Goal: Transaction & Acquisition: Subscribe to service/newsletter

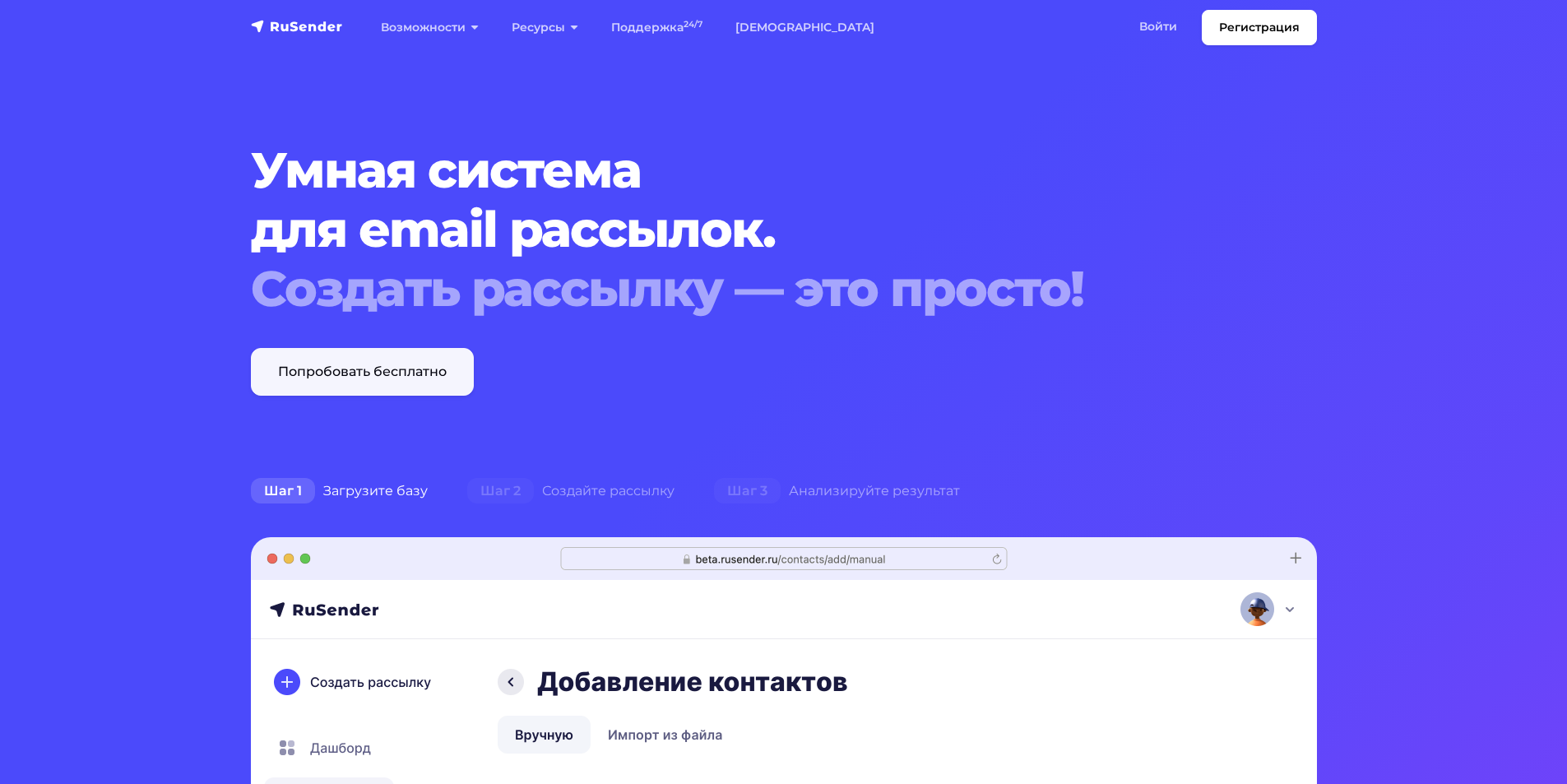
click at [335, 376] on link "Попробовать бесплатно" at bounding box center [361, 371] width 223 height 48
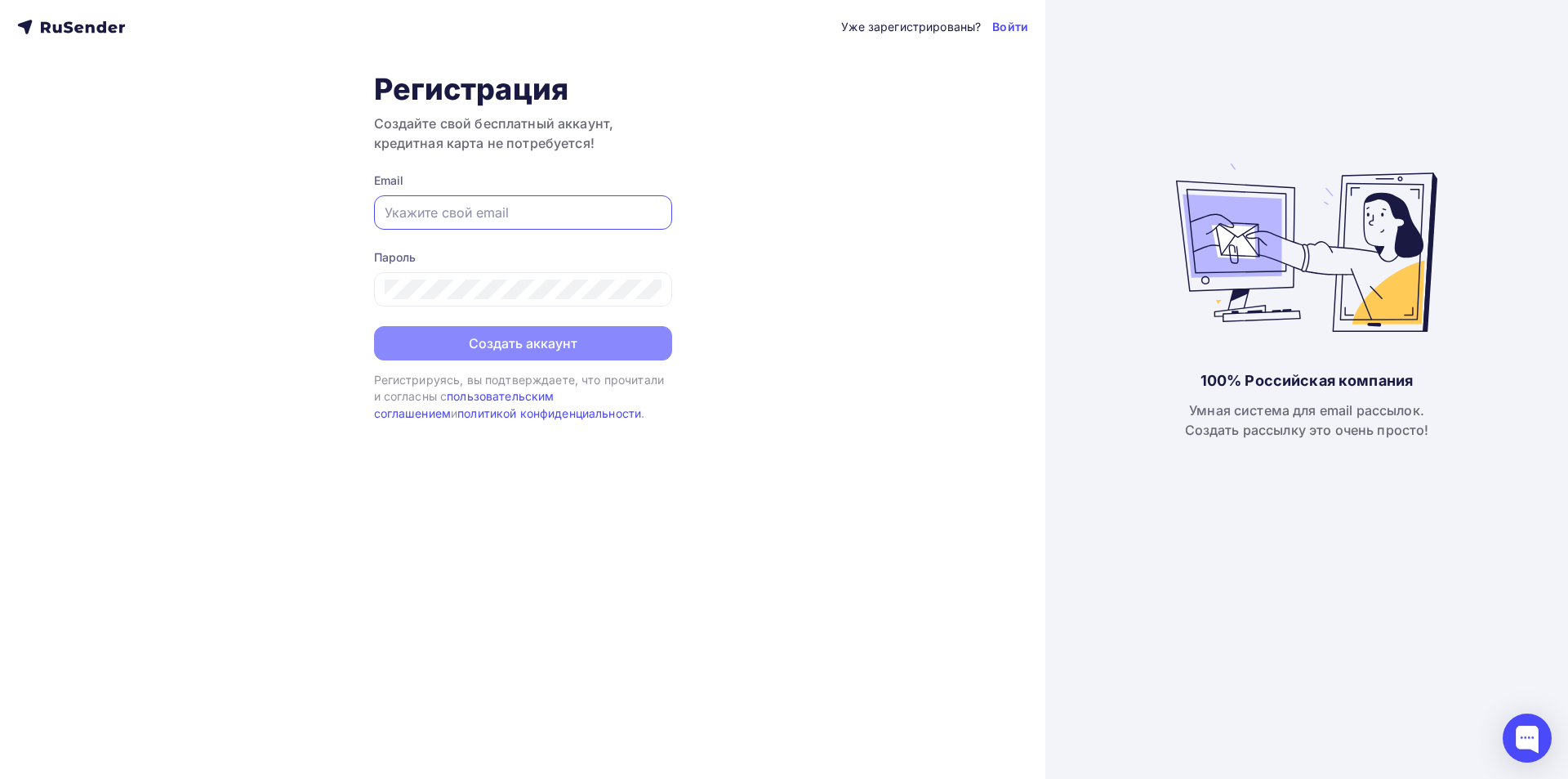
click at [497, 217] on input "text" at bounding box center [523, 212] width 277 height 19
type input "[PERSON_NAME][EMAIL_ADDRESS][DOMAIN_NAME]"
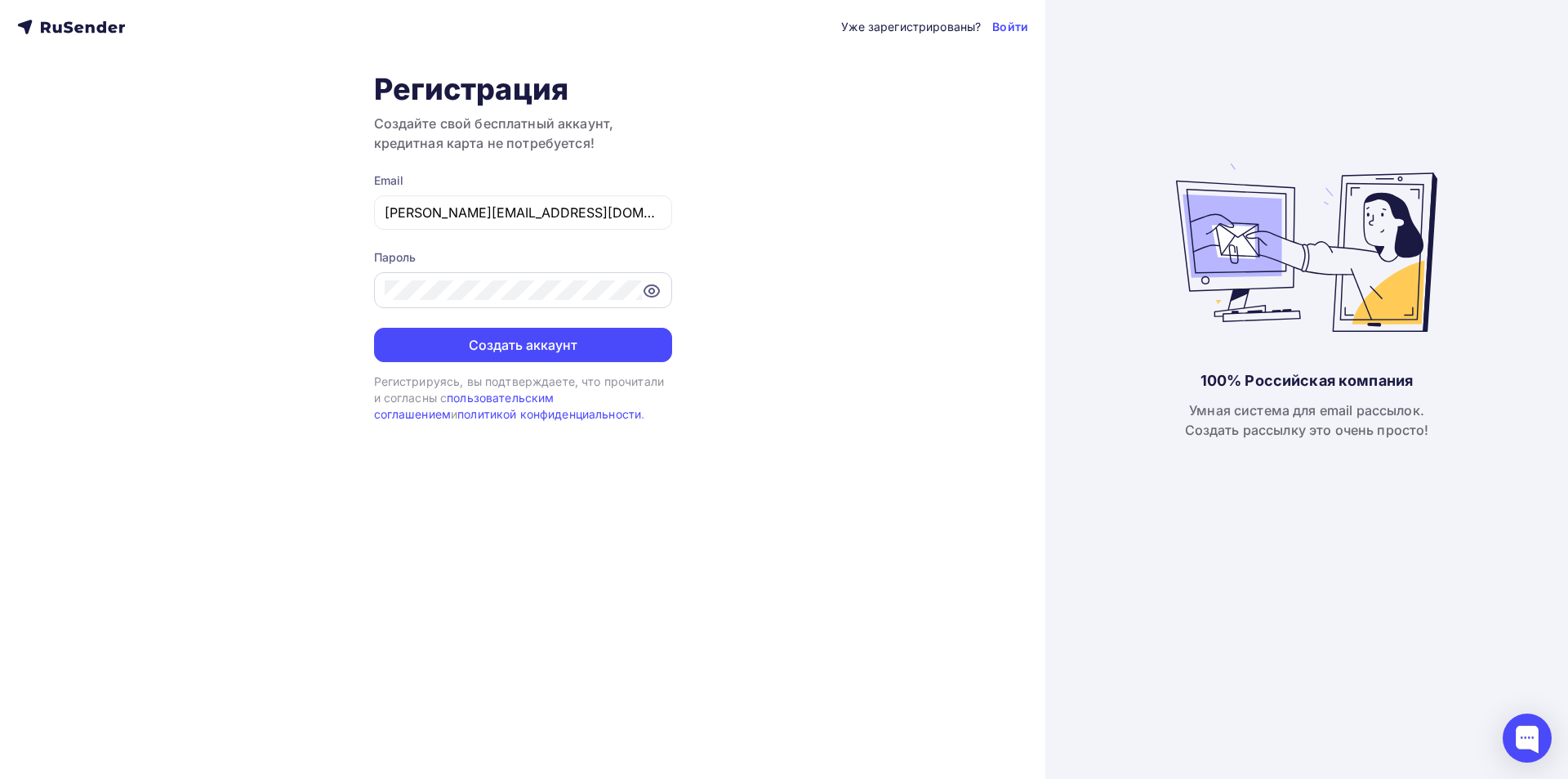
click at [653, 289] on icon at bounding box center [651, 291] width 5 height 5
click at [654, 289] on icon at bounding box center [651, 291] width 19 height 19
click at [661, 286] on icon at bounding box center [651, 291] width 19 height 19
click at [545, 350] on button "Создать аккаунт" at bounding box center [522, 344] width 298 height 34
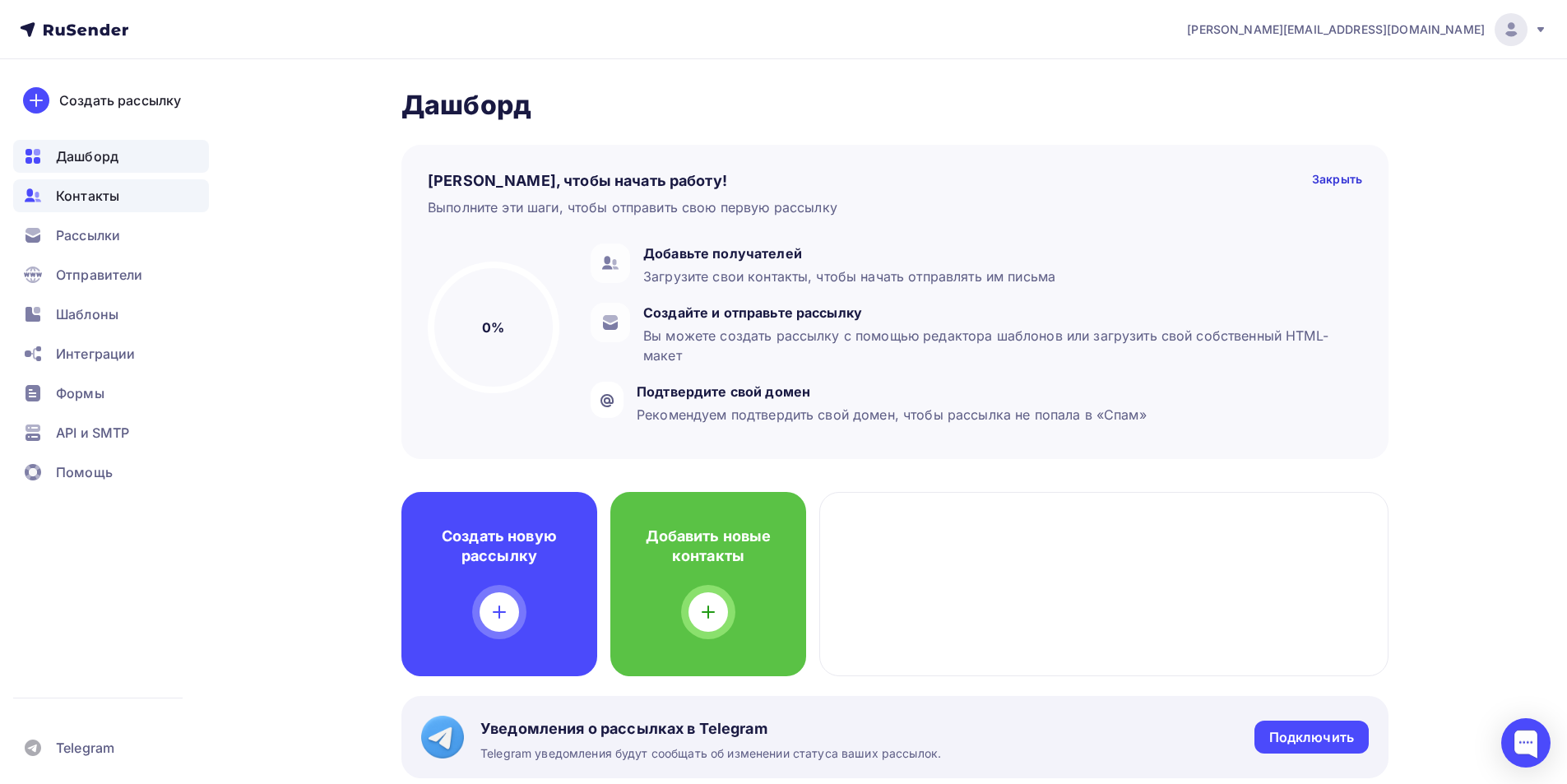
click at [74, 192] on span "Контакты" at bounding box center [87, 195] width 63 height 19
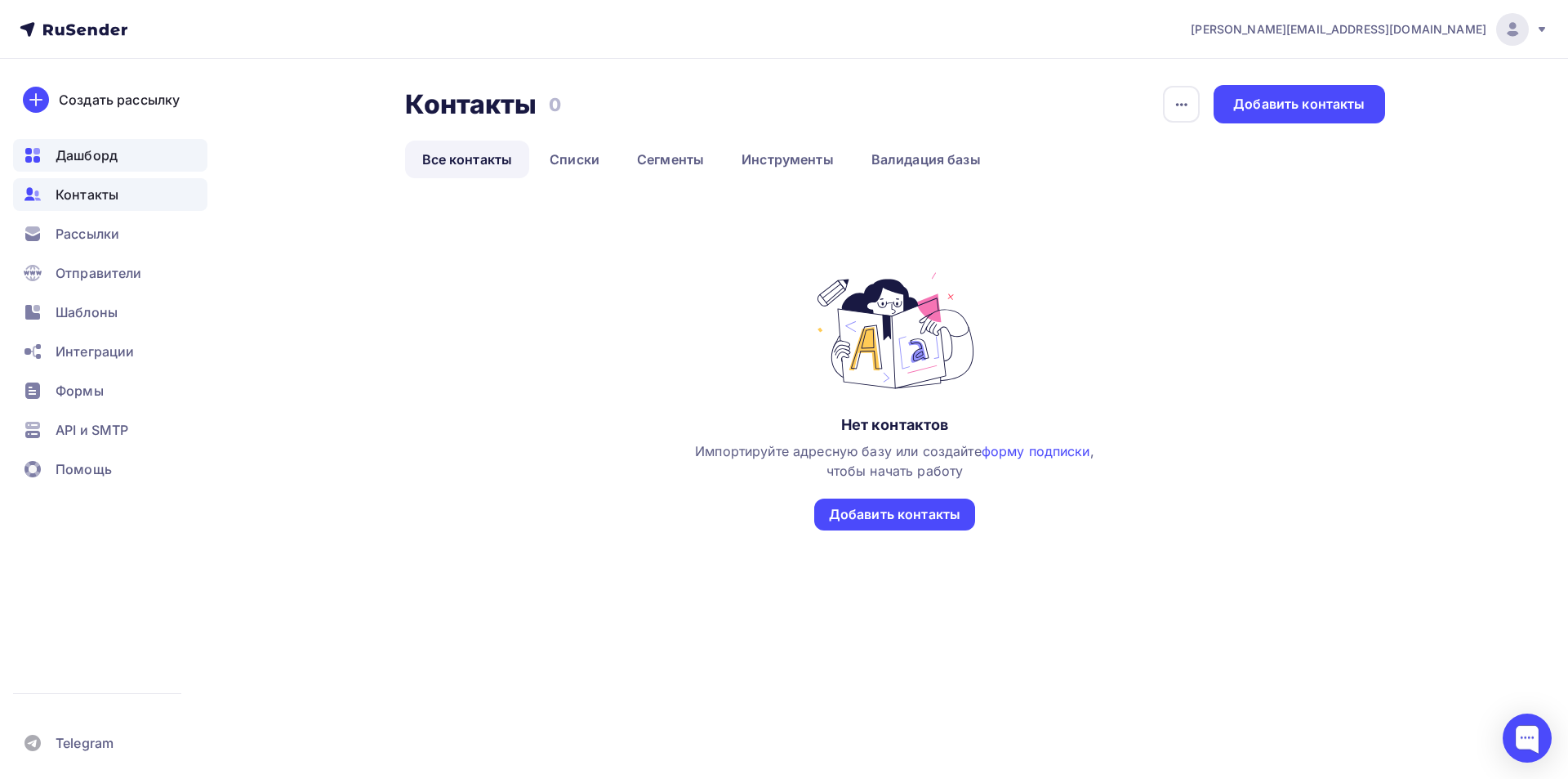
click at [96, 151] on span "Дашборд" at bounding box center [87, 154] width 62 height 19
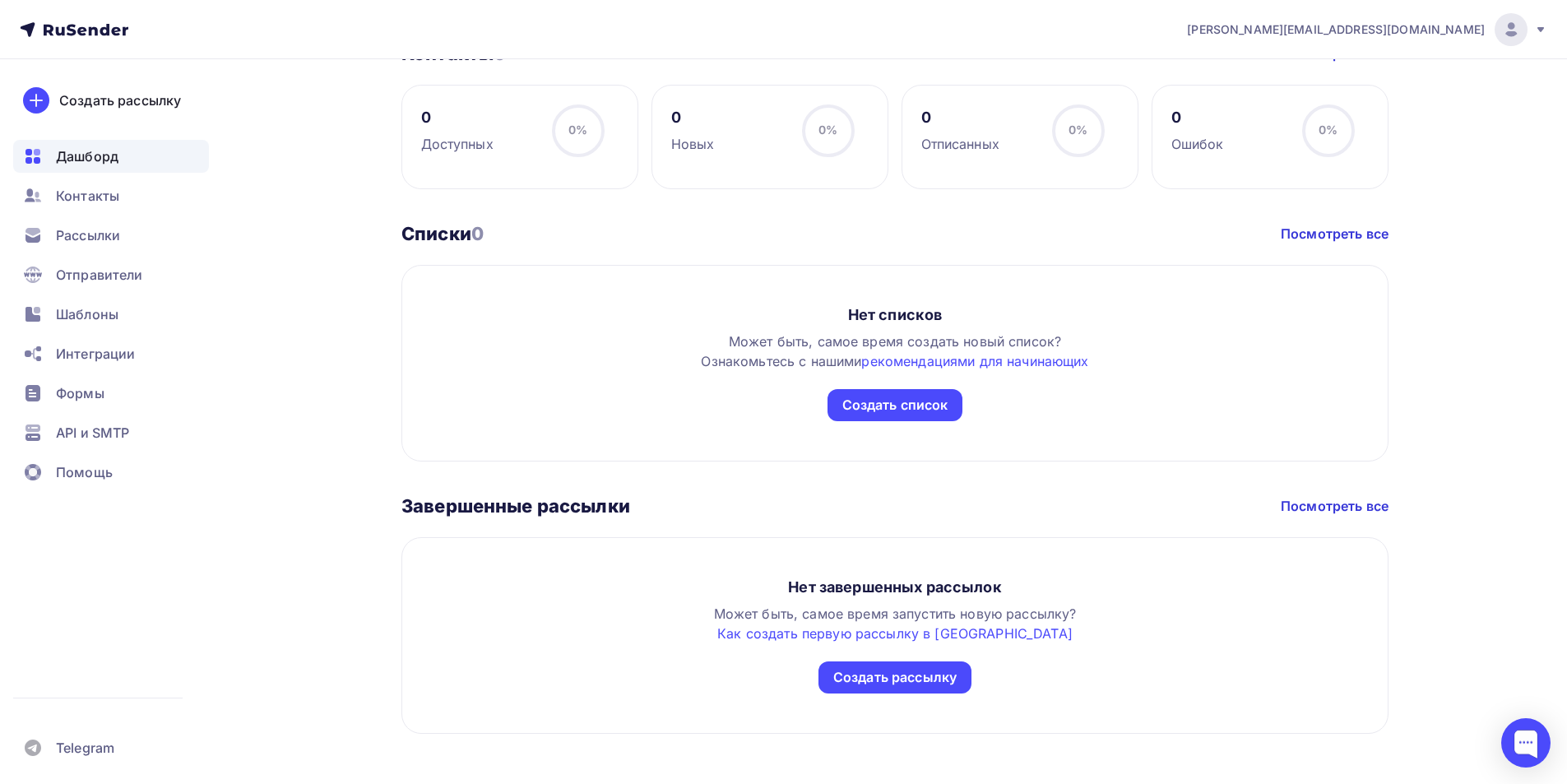
scroll to position [785, 0]
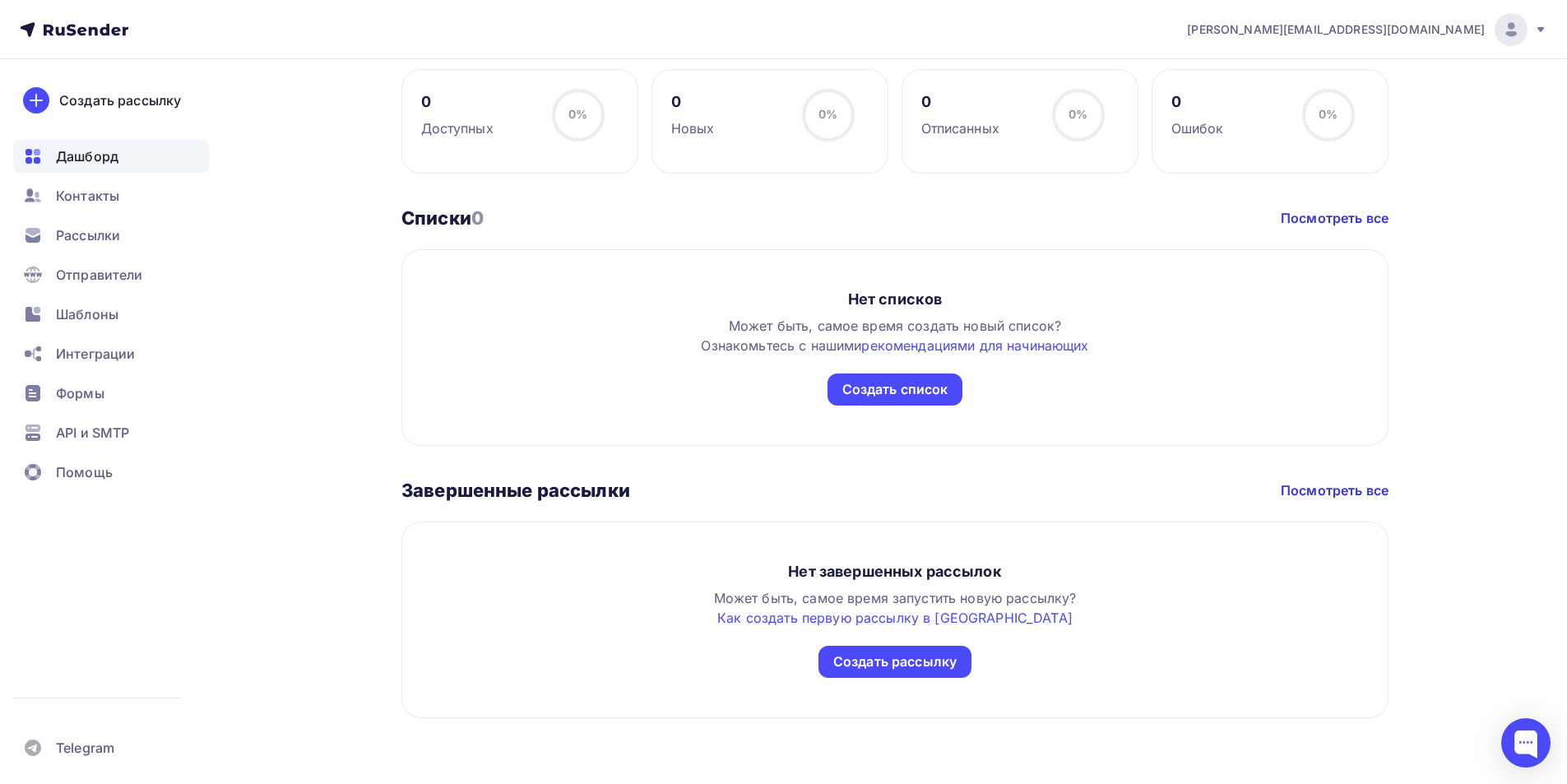
click at [1422, 21] on span "[PERSON_NAME][EMAIL_ADDRESS][DOMAIN_NAME]" at bounding box center [1336, 29] width 298 height 17
click at [1354, 71] on span "Аккаунт" at bounding box center [1327, 71] width 55 height 19
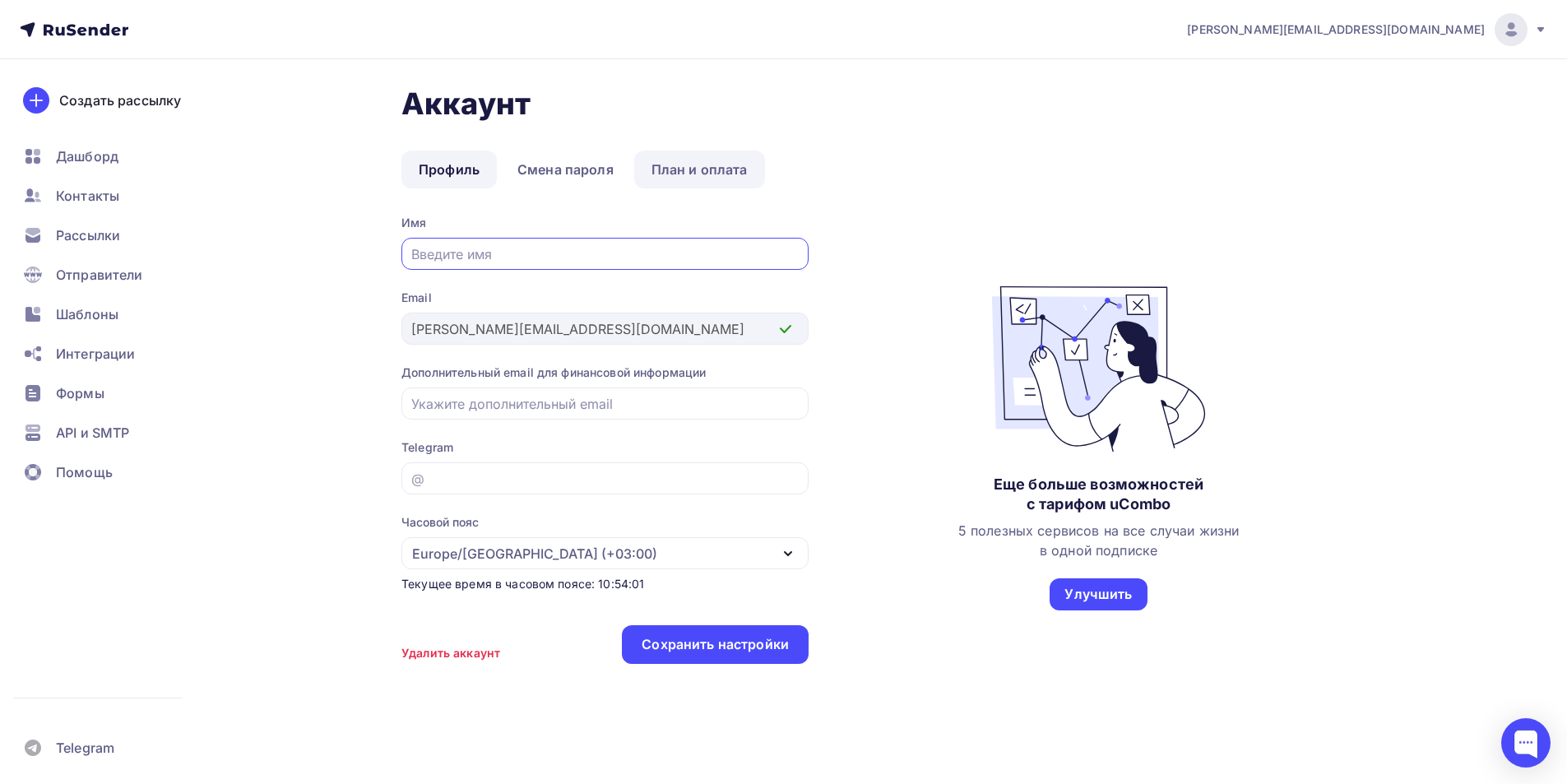
click at [678, 175] on link "План и оплата" at bounding box center [699, 169] width 131 height 38
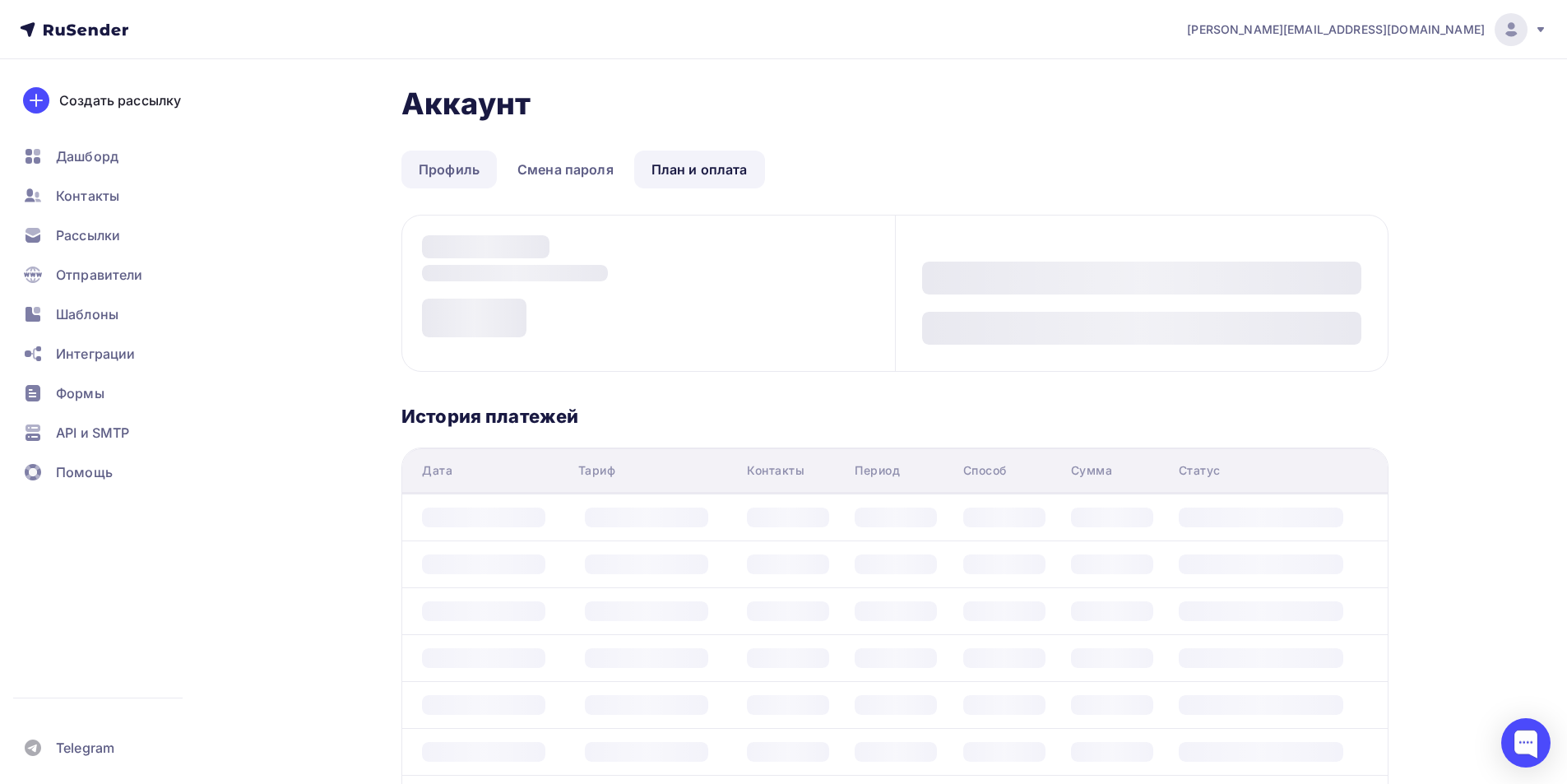
click at [463, 175] on link "Профиль" at bounding box center [450, 169] width 96 height 38
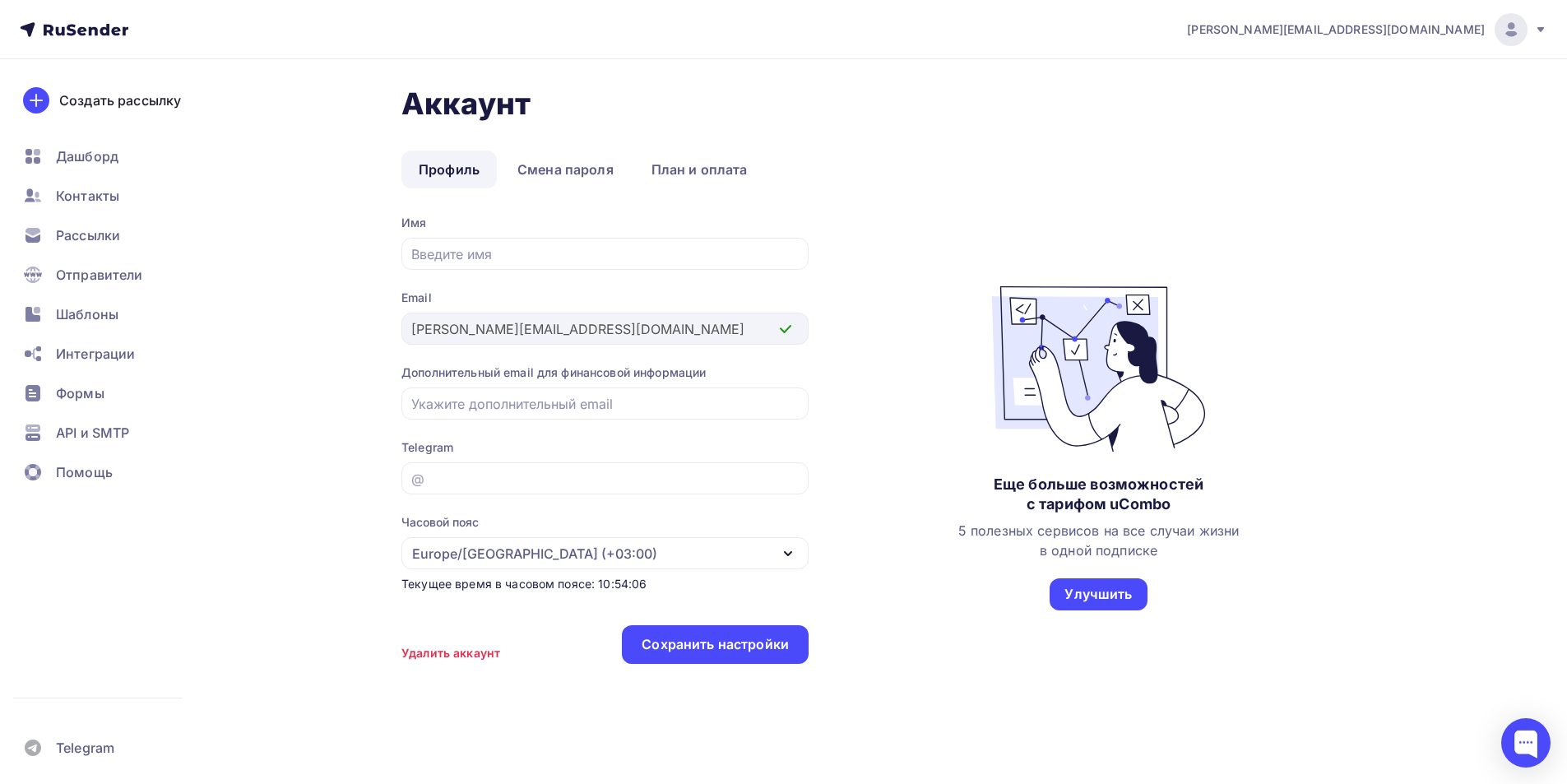
click at [94, 33] on icon at bounding box center [73, 29] width 108 height 19
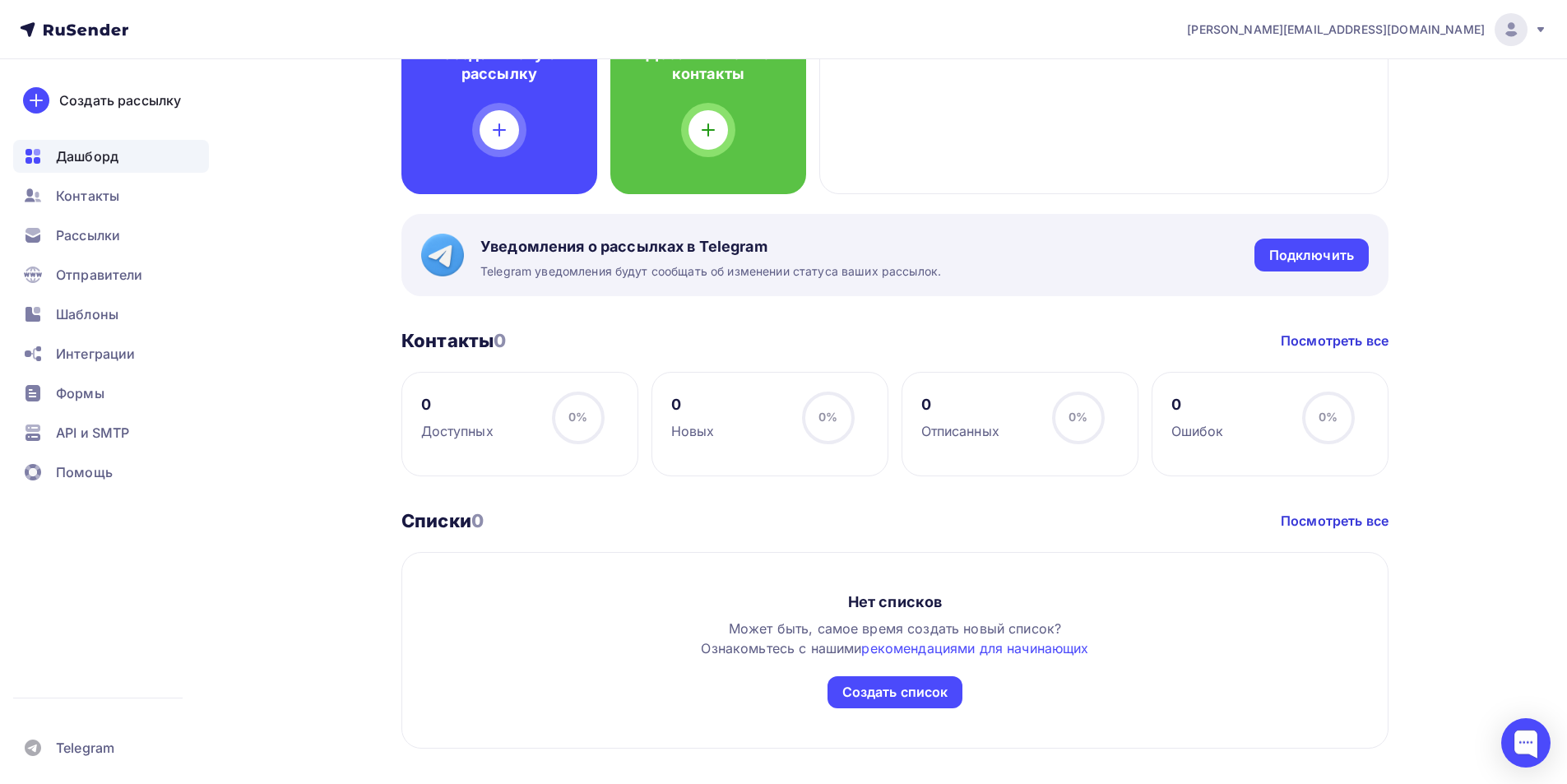
scroll to position [493, 0]
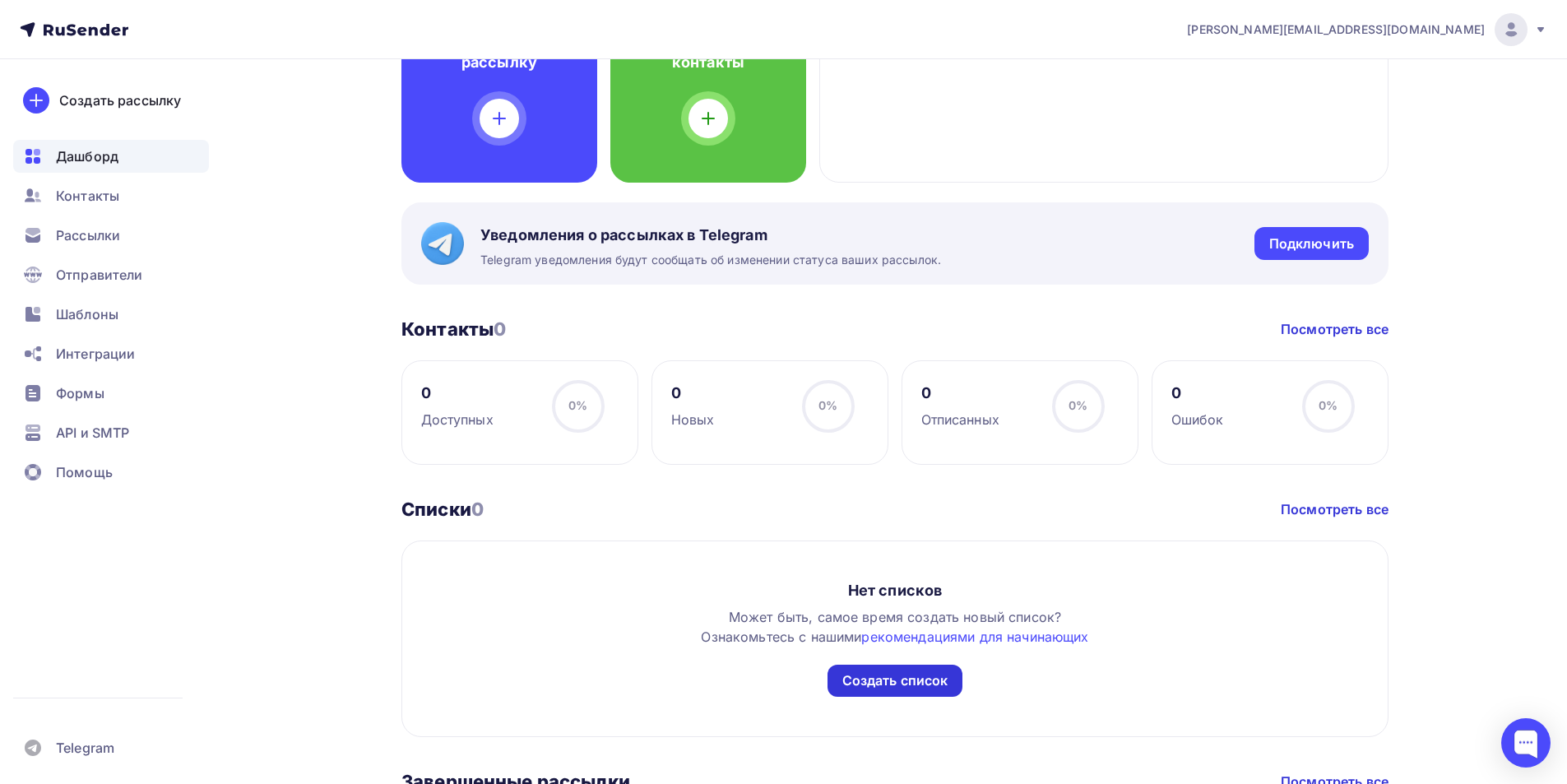
click at [889, 681] on div "Создать список" at bounding box center [895, 681] width 106 height 19
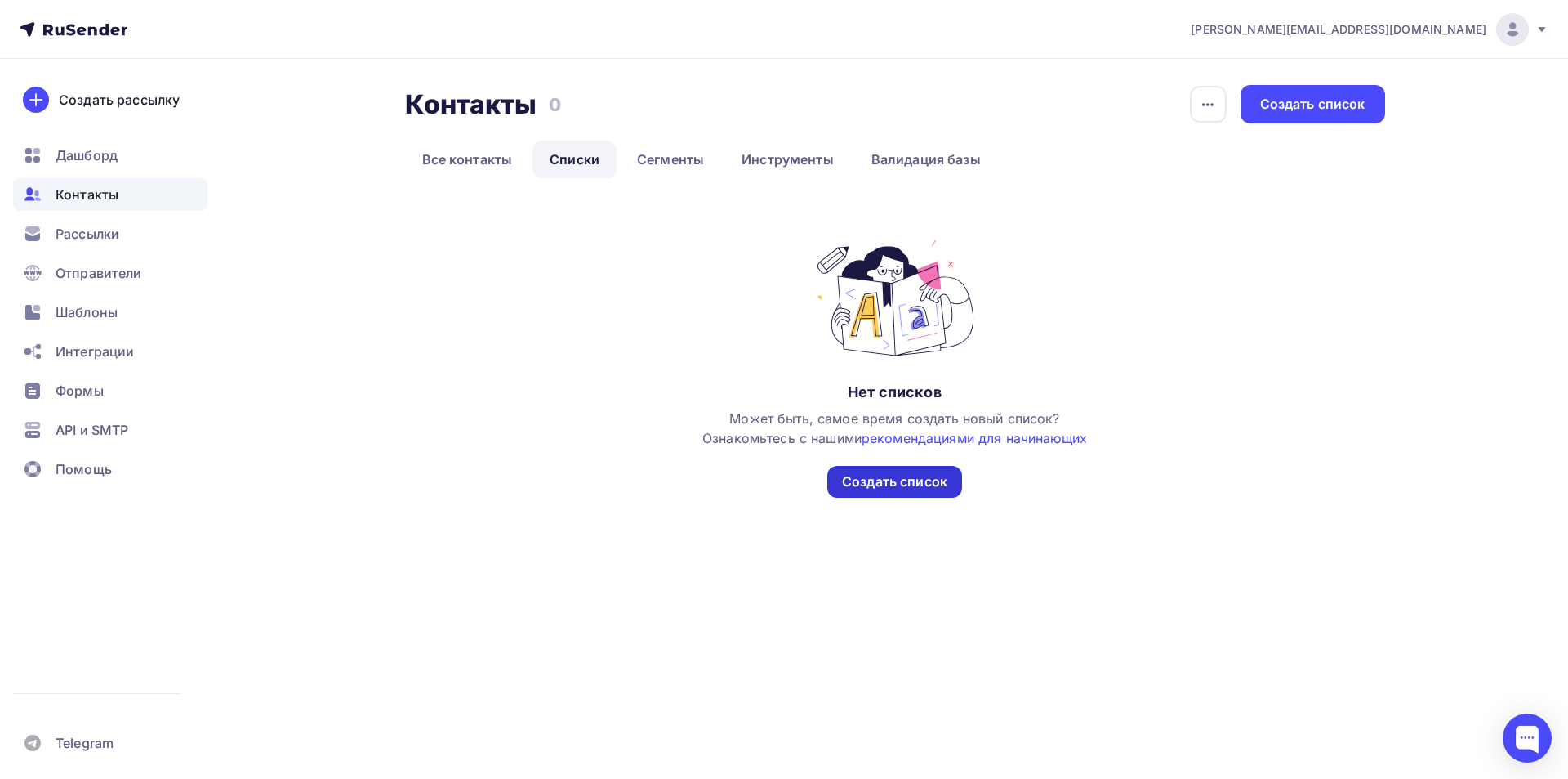
click at [935, 484] on div "Создать список" at bounding box center [895, 482] width 105 height 19
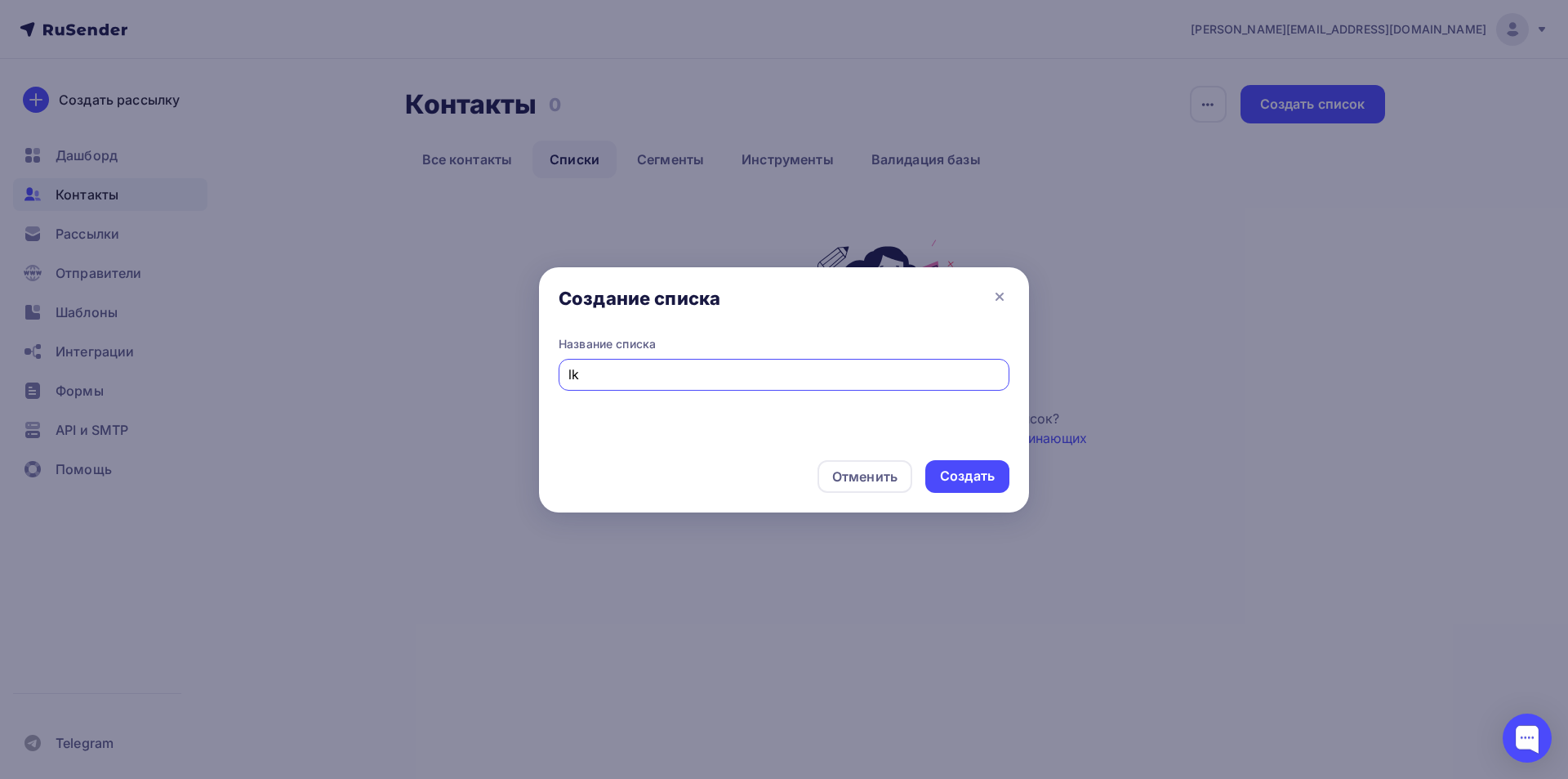
type input "l"
type input "для новогодних корпоративов"
click at [969, 474] on div "Создать" at bounding box center [967, 476] width 55 height 19
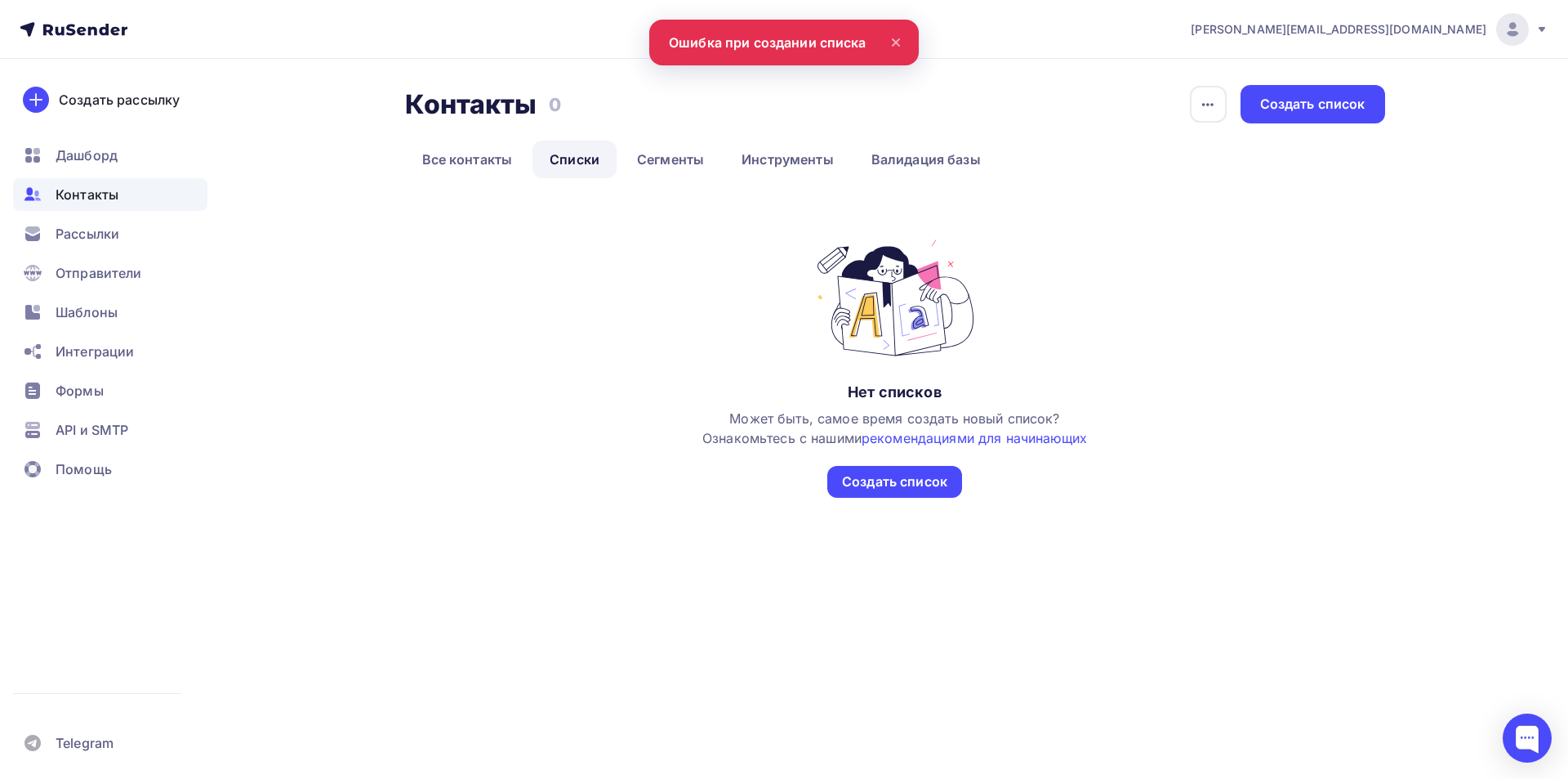
click at [79, 190] on span "Контакты" at bounding box center [87, 194] width 63 height 19
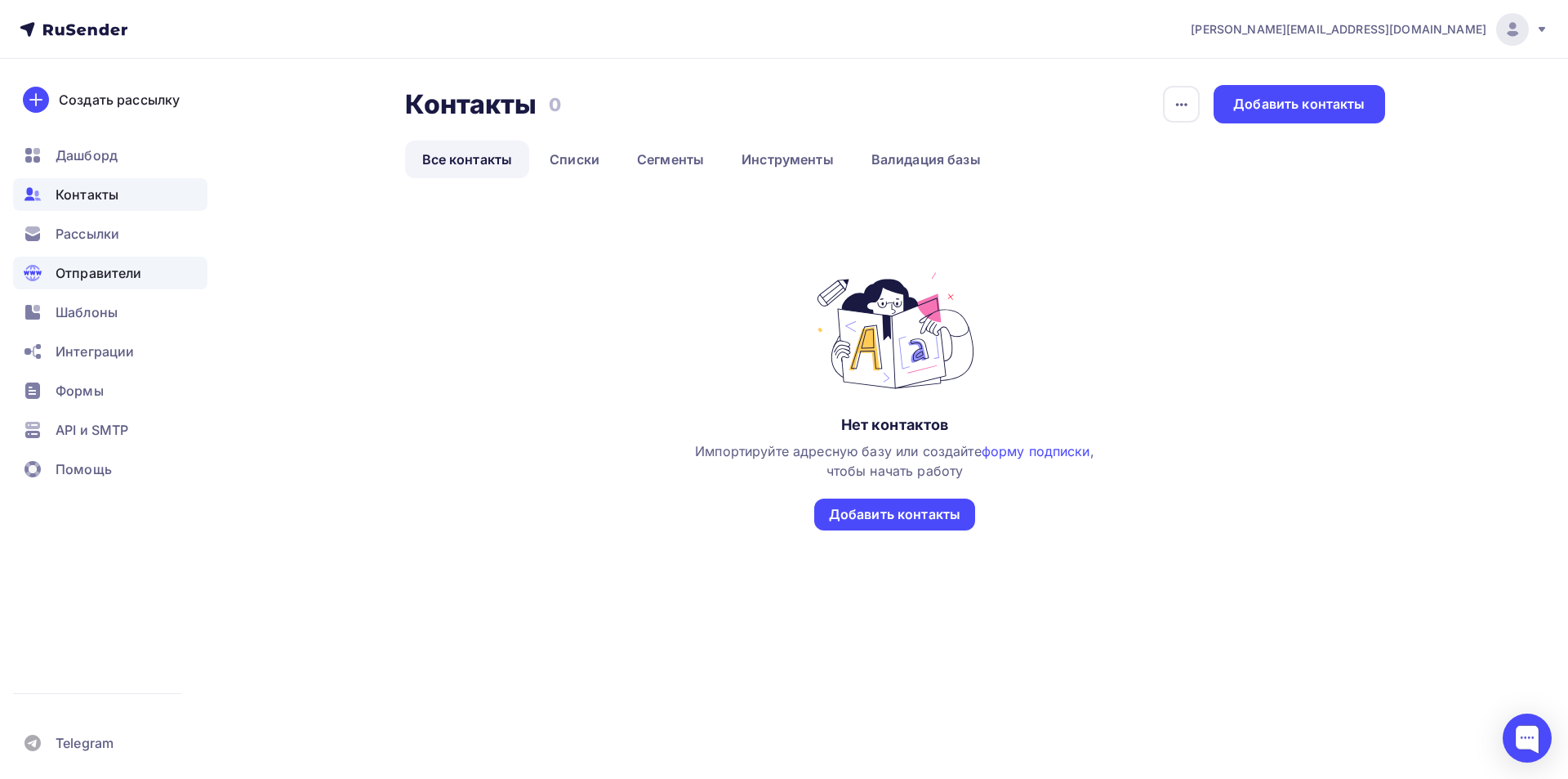
click at [129, 260] on div "Отправители" at bounding box center [110, 272] width 194 height 33
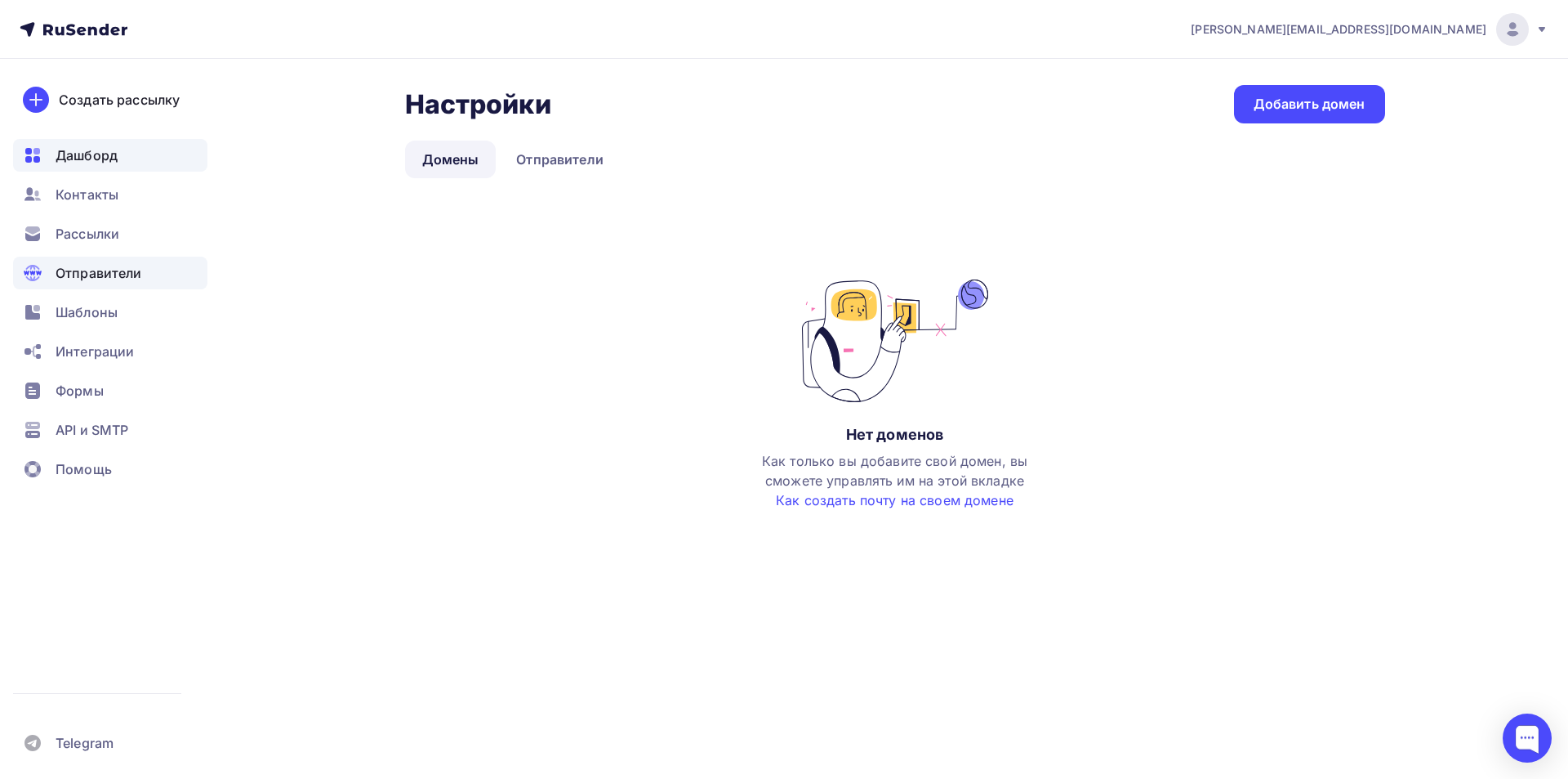
click at [97, 148] on span "Дашборд" at bounding box center [87, 154] width 62 height 19
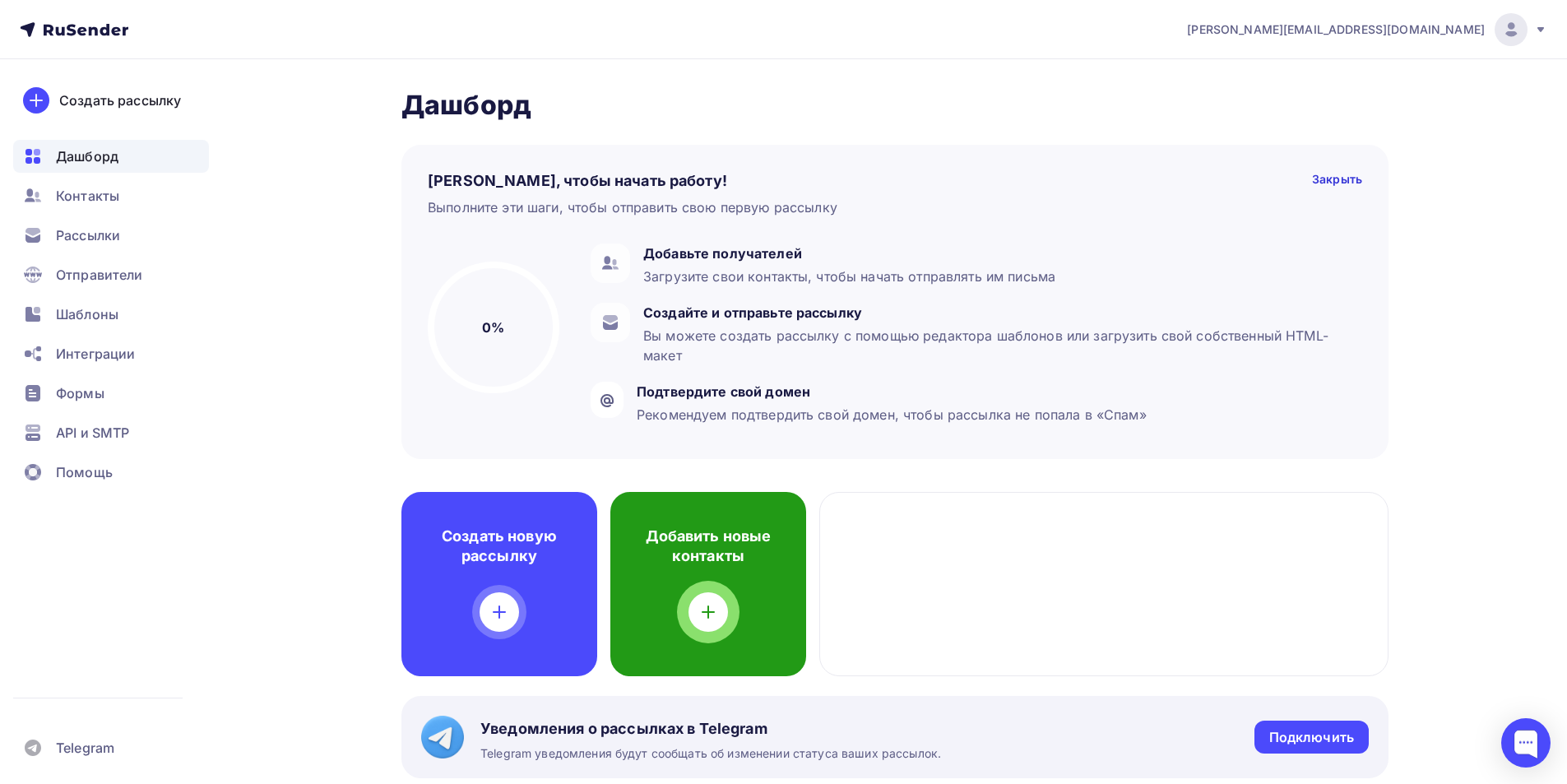
click at [731, 606] on div "Добавить новые контакты" at bounding box center [708, 583] width 196 height 184
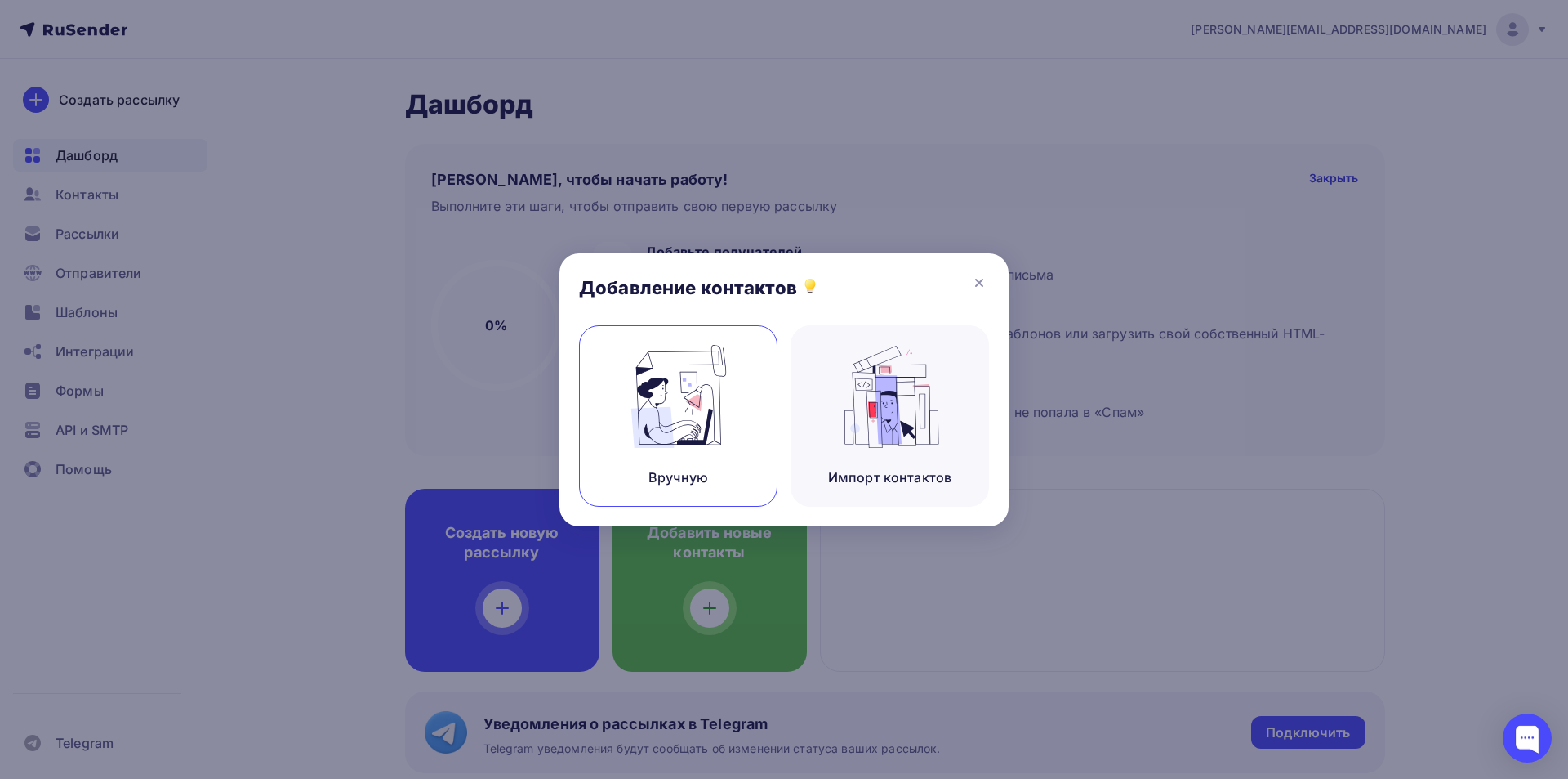
click at [705, 417] on img at bounding box center [678, 396] width 109 height 103
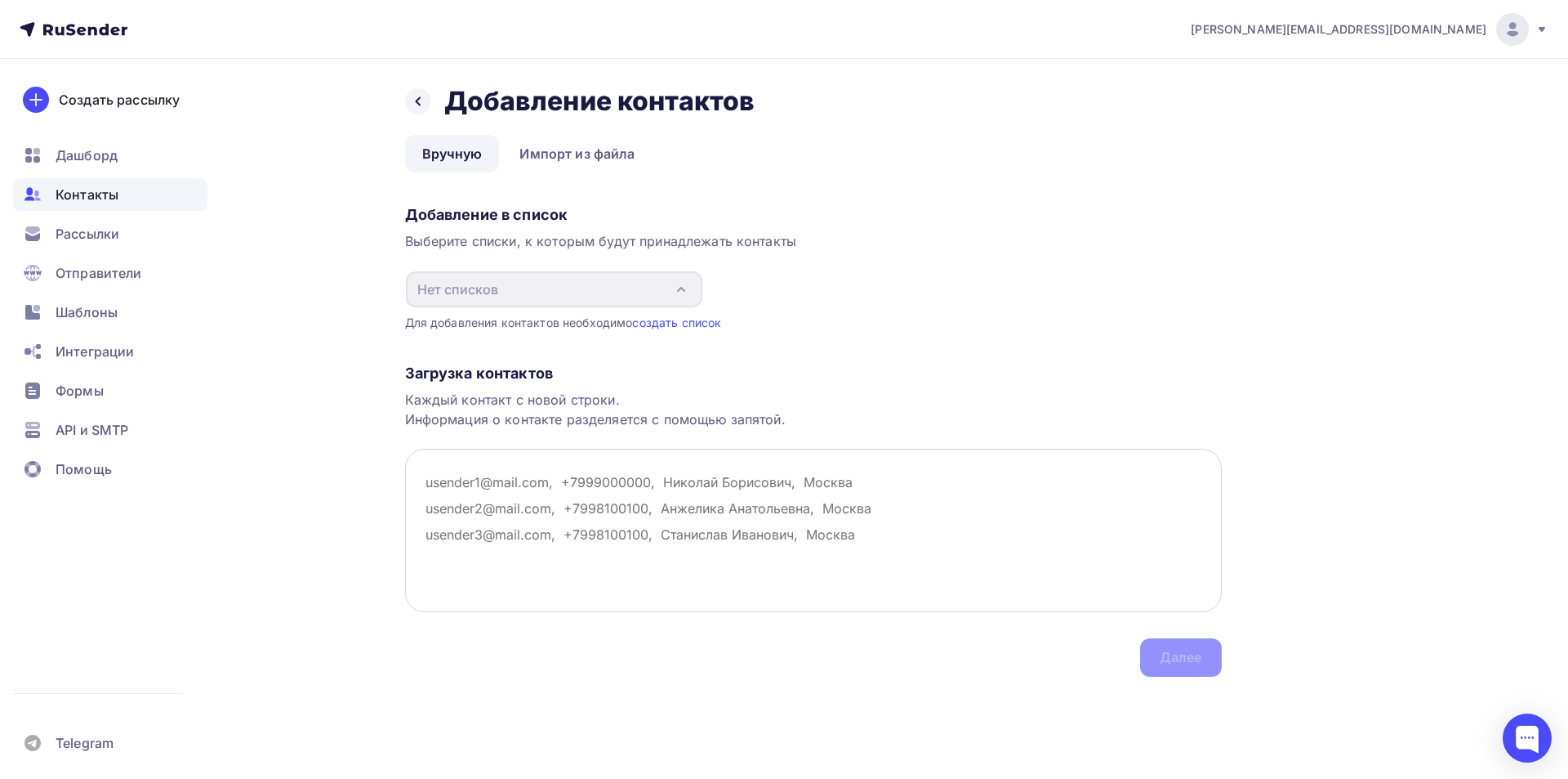
paste textarea "alferov.constantin@yandex.ru (alferov.constantin@yandex.ru), meridy20@mail.ru (…"
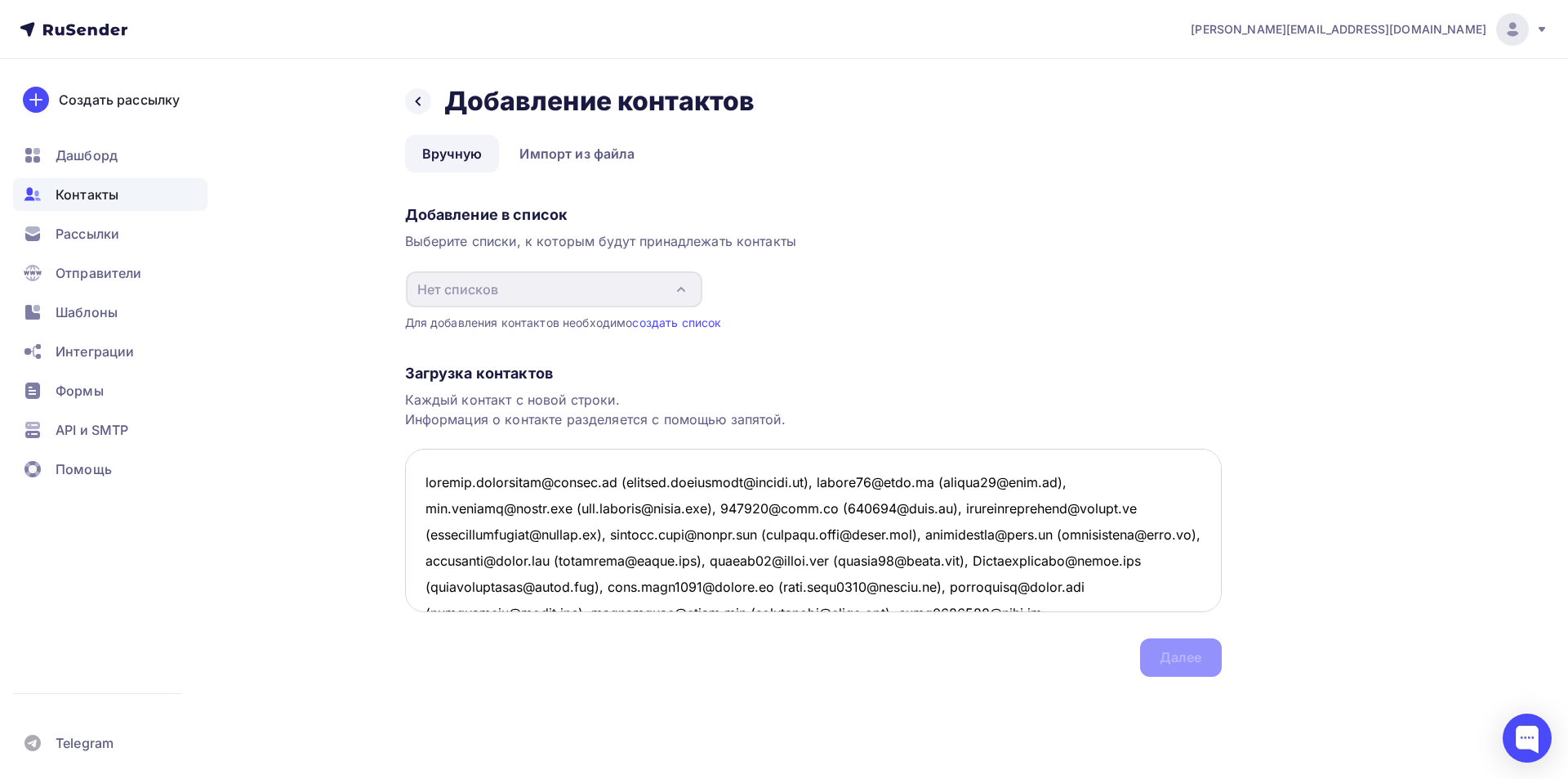
drag, startPoint x: 614, startPoint y: 481, endPoint x: 806, endPoint y: 488, distance: 192.1
click at [806, 488] on textarea at bounding box center [813, 530] width 817 height 164
click at [618, 480] on textarea at bounding box center [813, 530] width 817 height 164
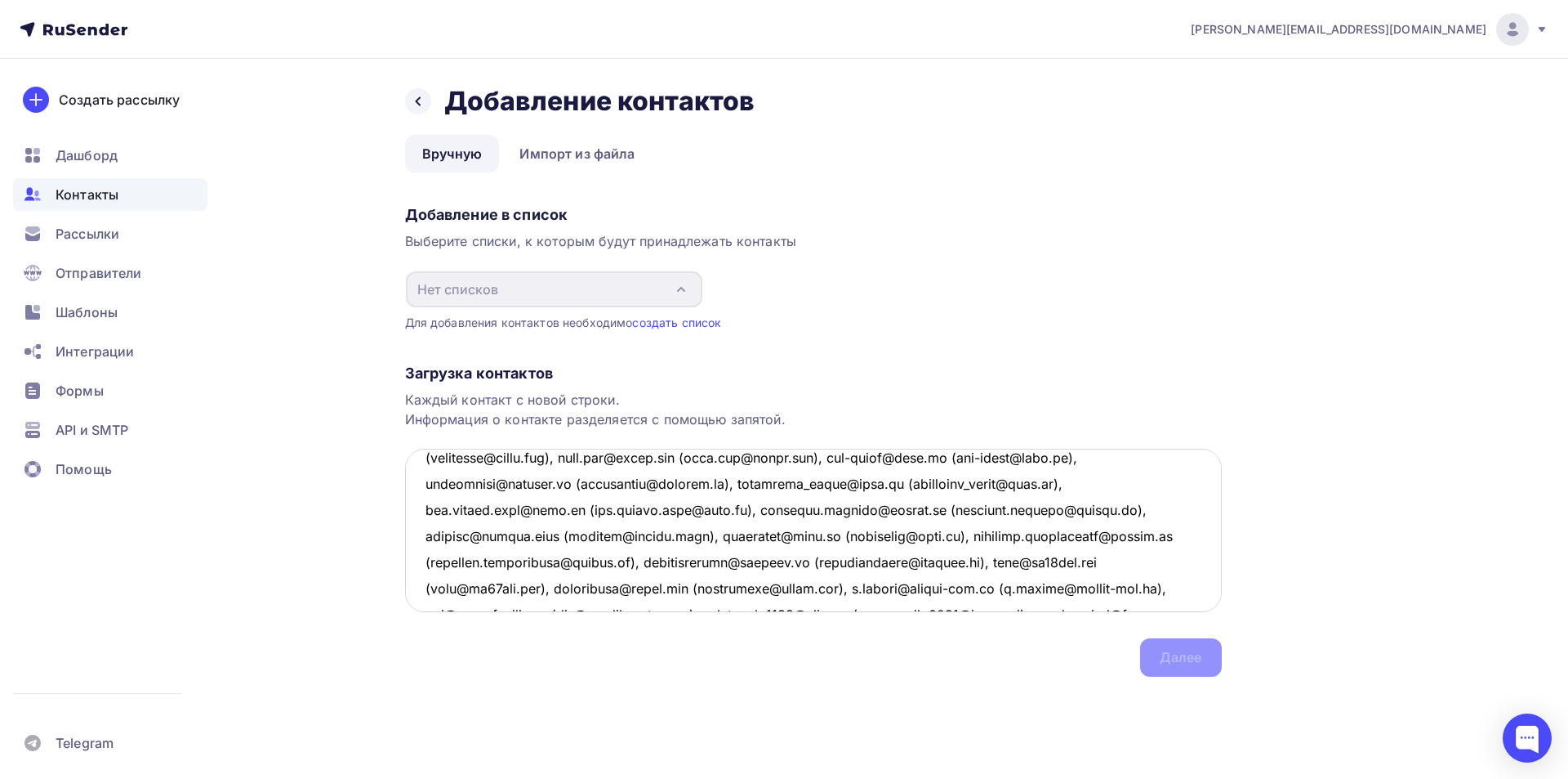
scroll to position [1499, 0]
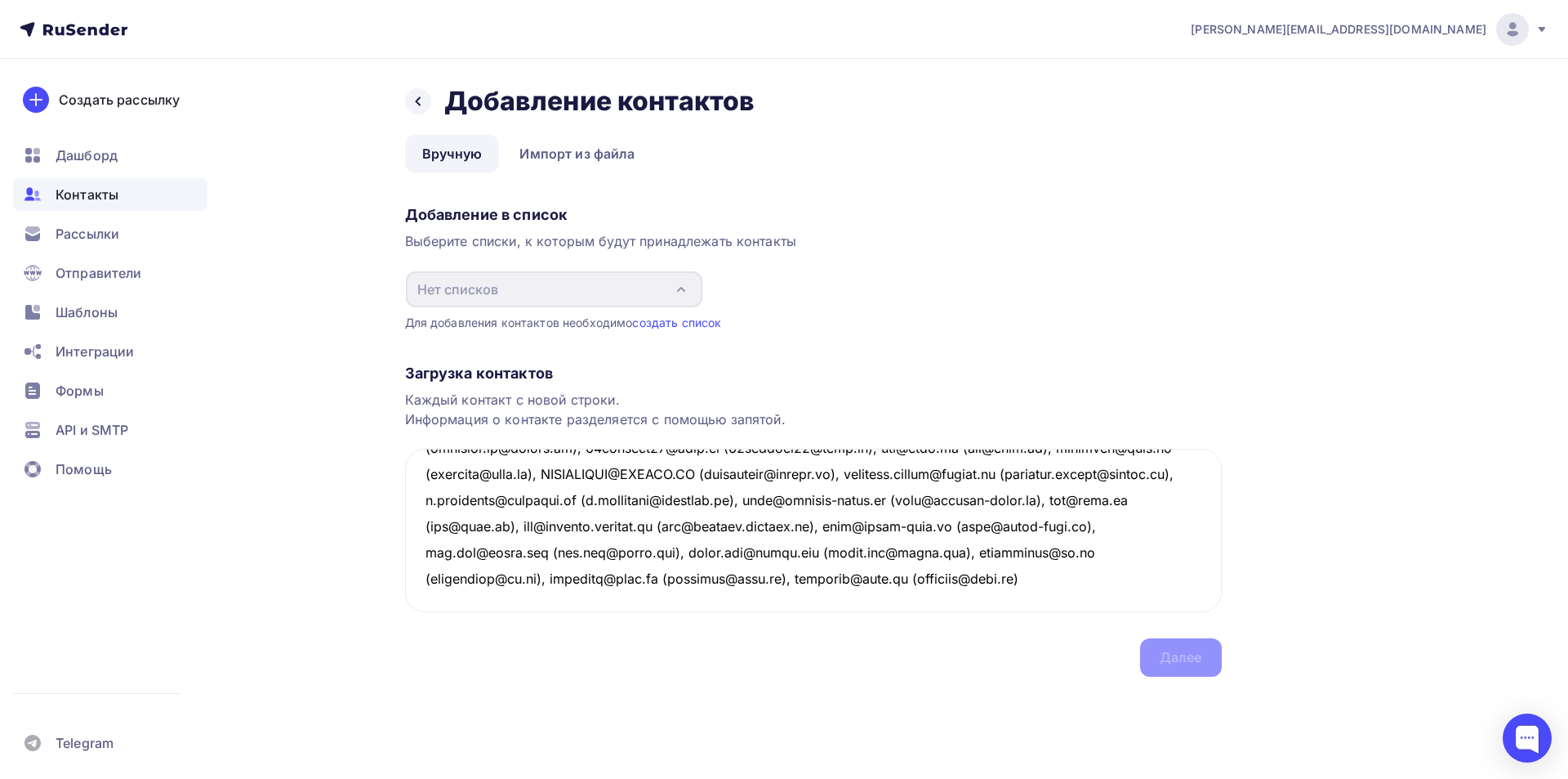
type textarea "alferov.constantin@yandex.ru, meridy20@mail.ru (meridy20@mail.ru), rhp.karelia@…"
